Goal: Information Seeking & Learning: Learn about a topic

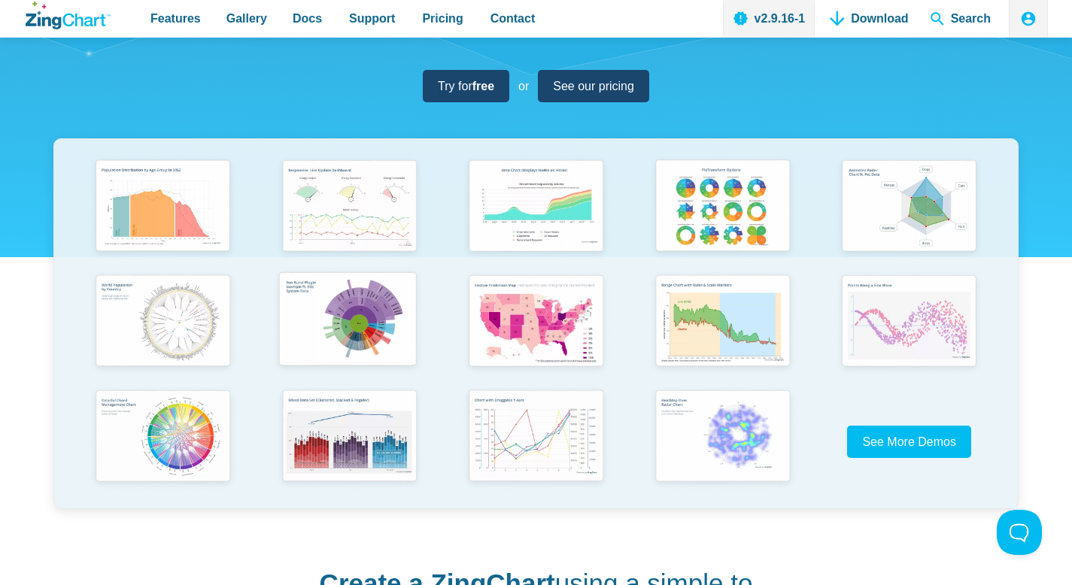
scroll to position [233, 0]
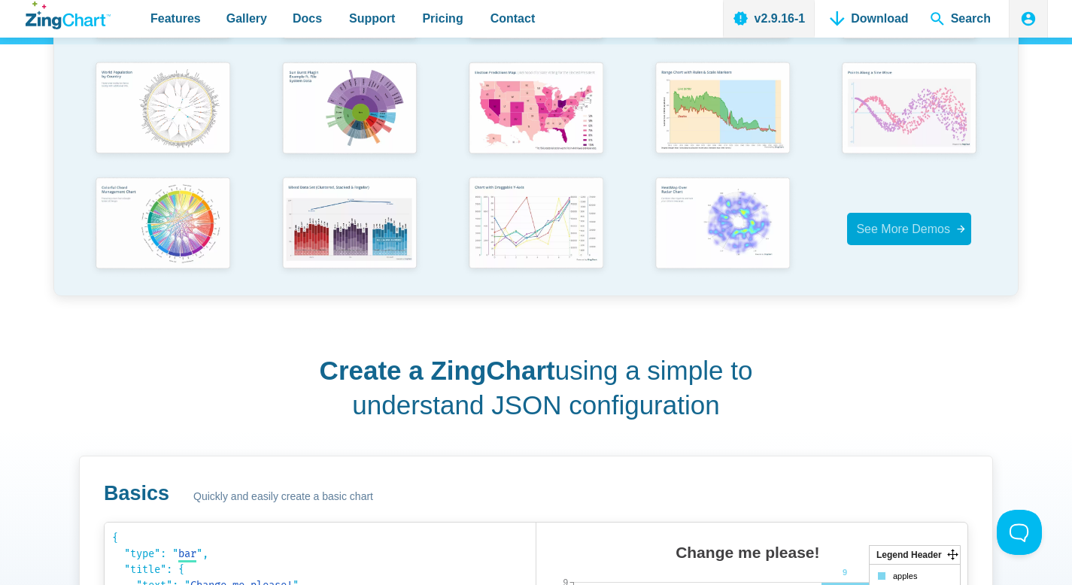
click at [889, 236] on span "See More Demos" at bounding box center [903, 229] width 94 height 13
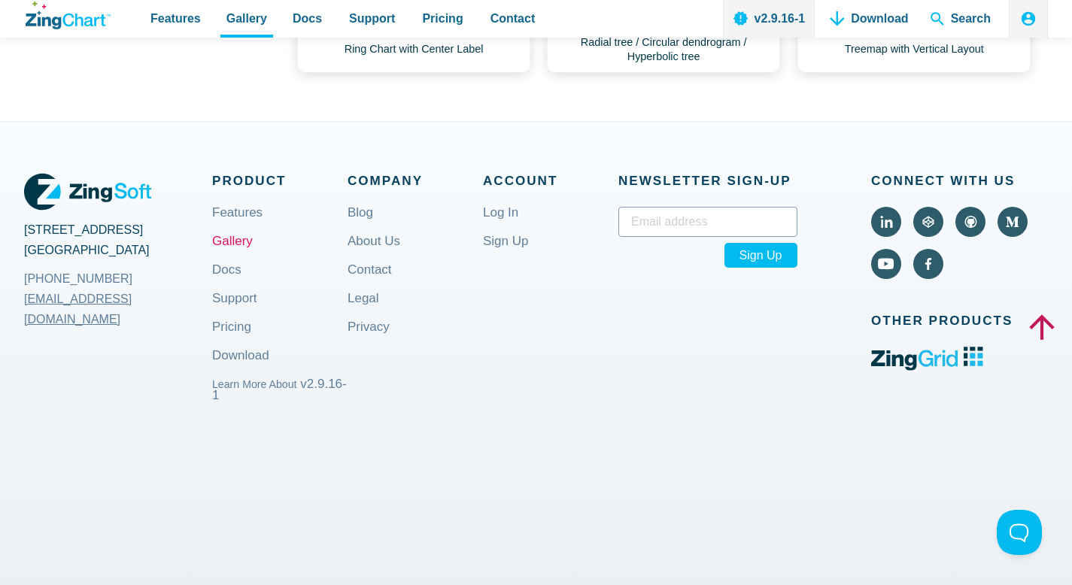
scroll to position [1021, 0]
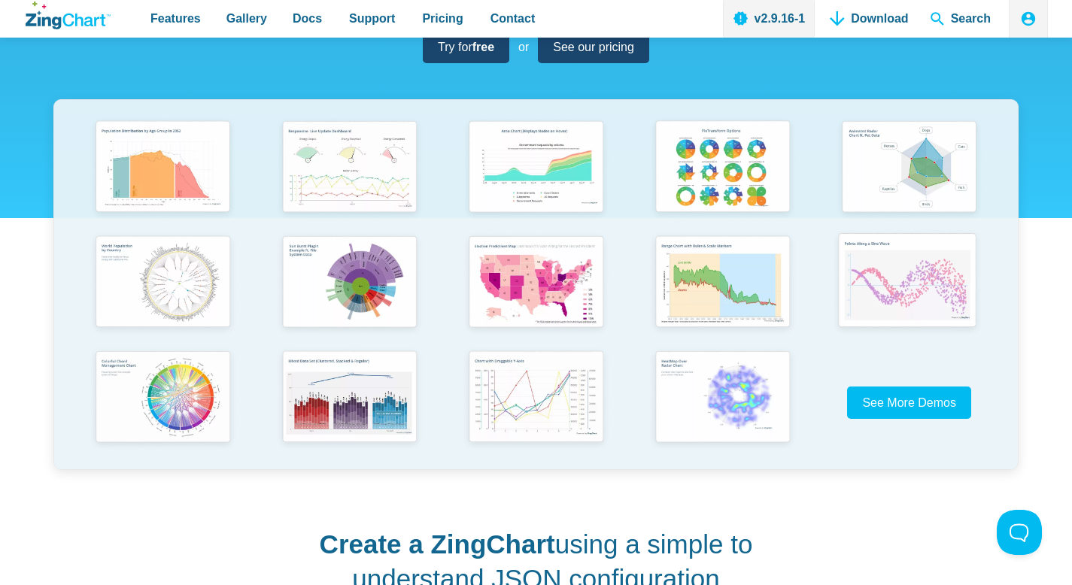
click at [871, 300] on img "App Content" at bounding box center [907, 282] width 153 height 110
